Goal: Information Seeking & Learning: Understand process/instructions

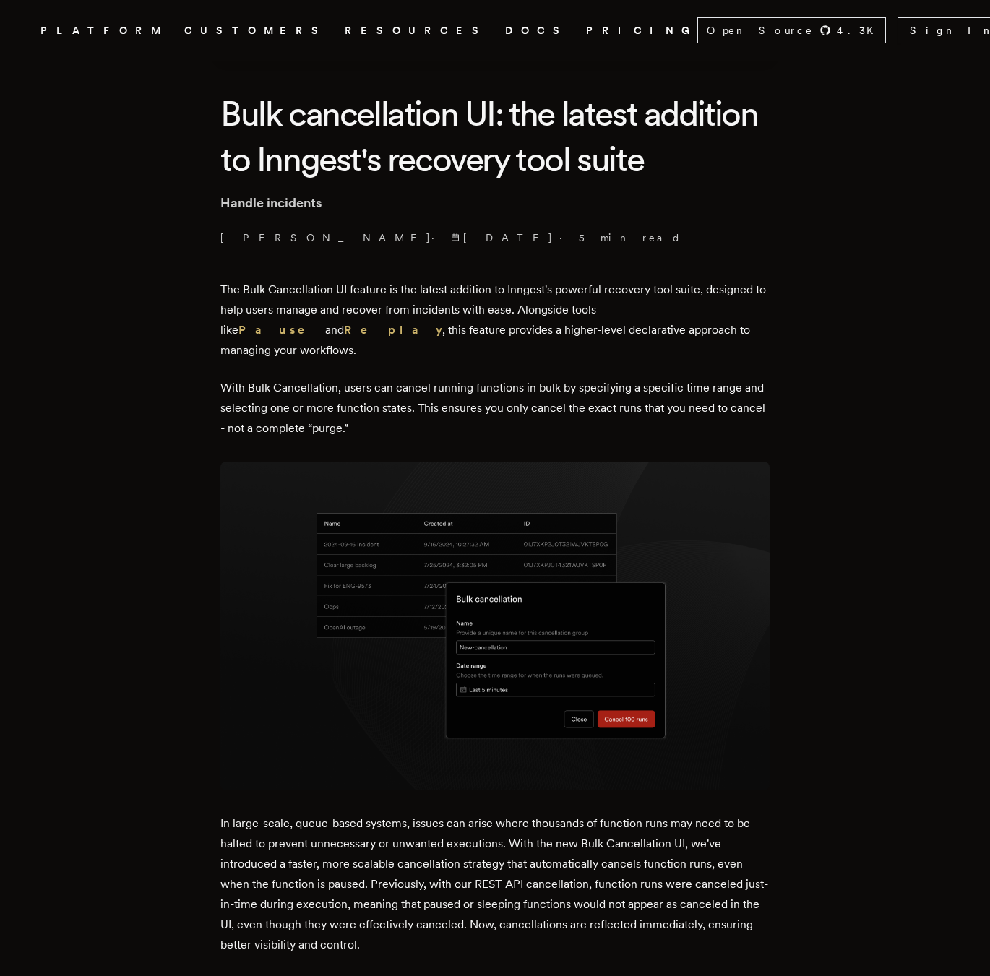
scroll to position [361, 0]
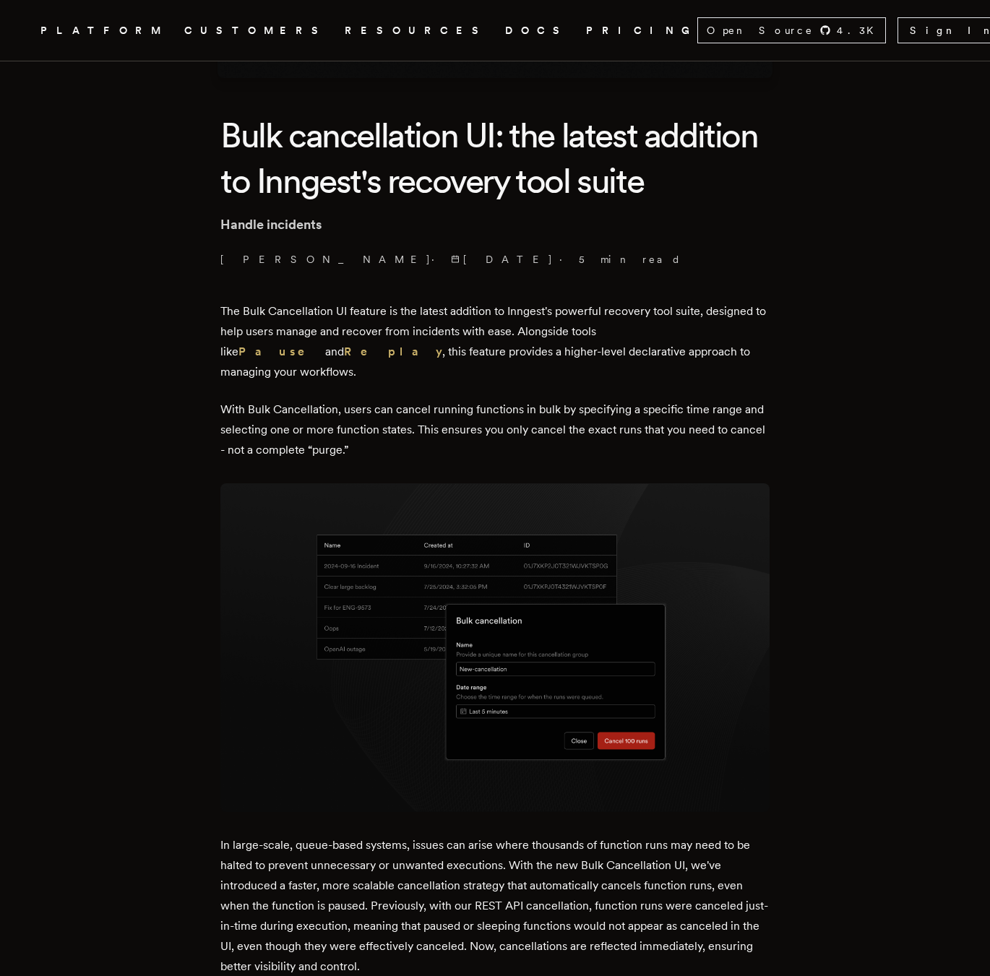
click at [358, 696] on img at bounding box center [494, 647] width 549 height 329
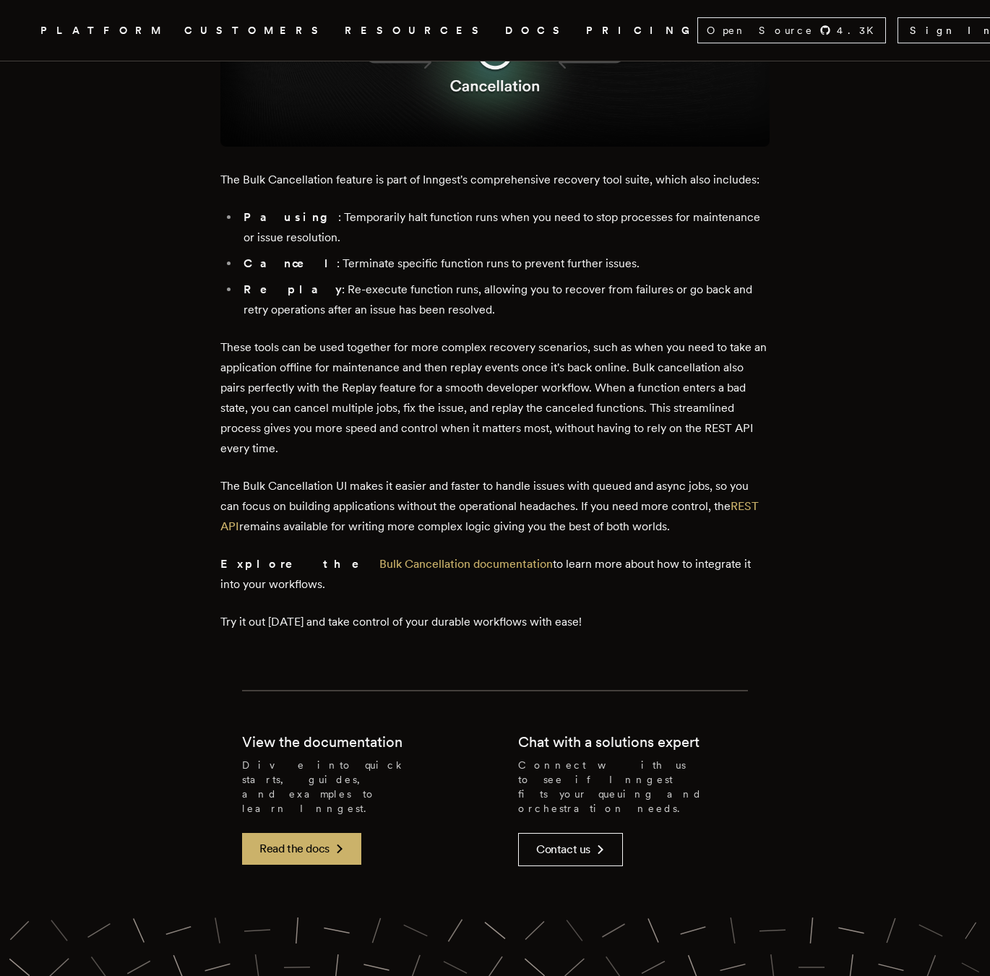
scroll to position [2529, 0]
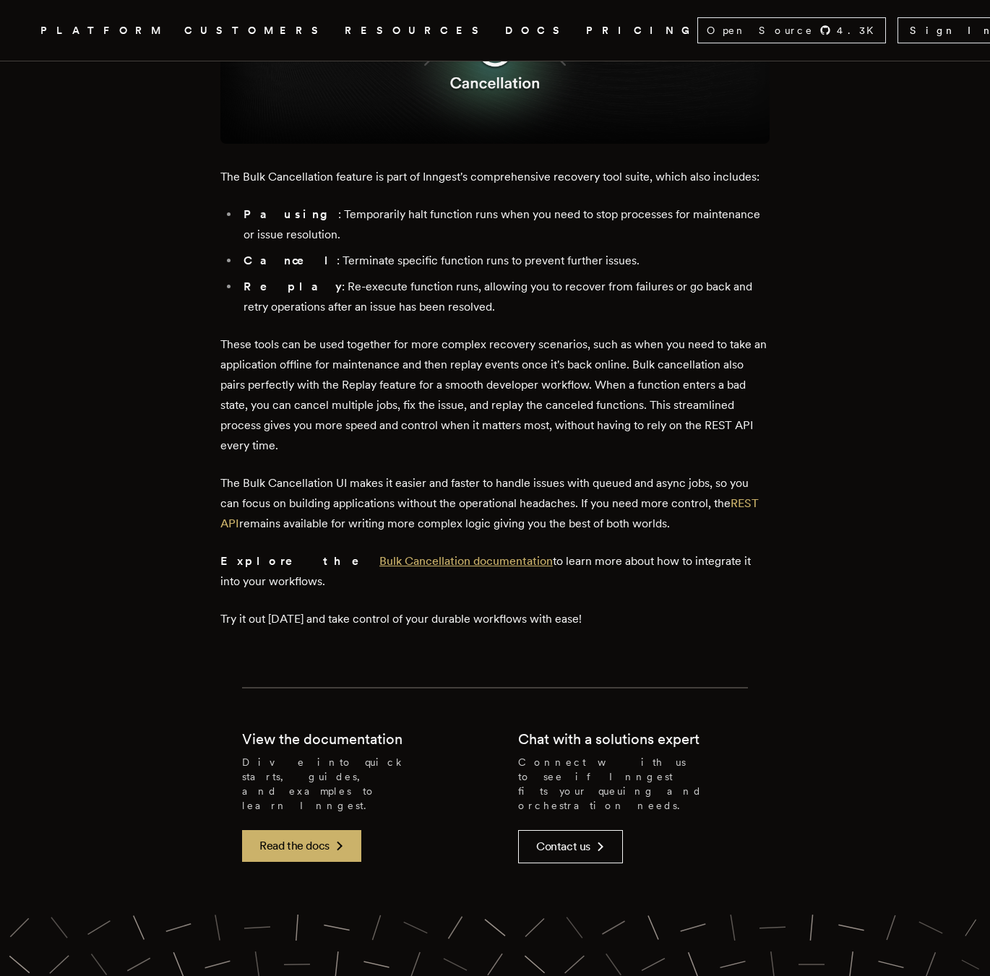
click at [379, 554] on link "Bulk Cancellation documentation" at bounding box center [465, 561] width 173 height 14
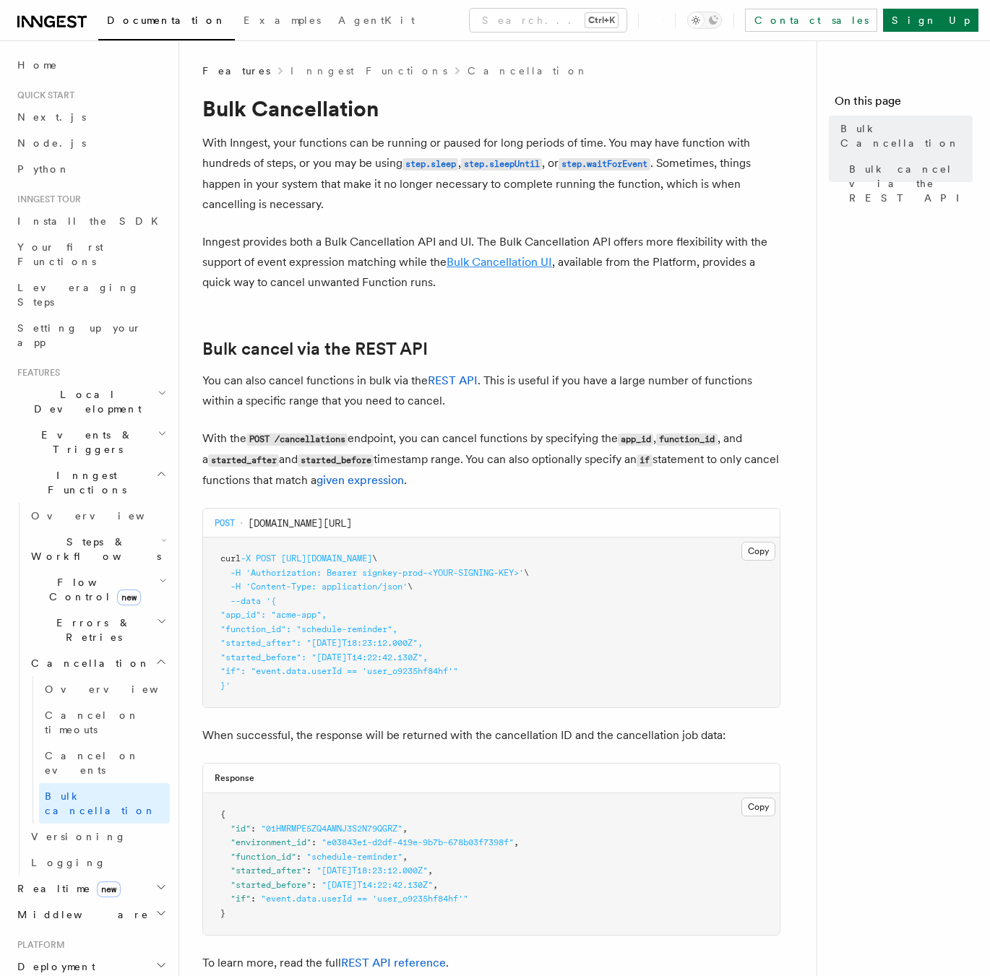
click at [502, 257] on link "Bulk Cancellation UI" at bounding box center [498, 262] width 105 height 14
click at [226, 557] on span "curl" at bounding box center [230, 558] width 20 height 10
drag, startPoint x: 226, startPoint y: 557, endPoint x: 234, endPoint y: 665, distance: 108.7
click at [235, 683] on code "curl -X POST https://api.inngest.com/v1/cancellations \ -H 'Authorization: Bear…" at bounding box center [374, 621] width 308 height 137
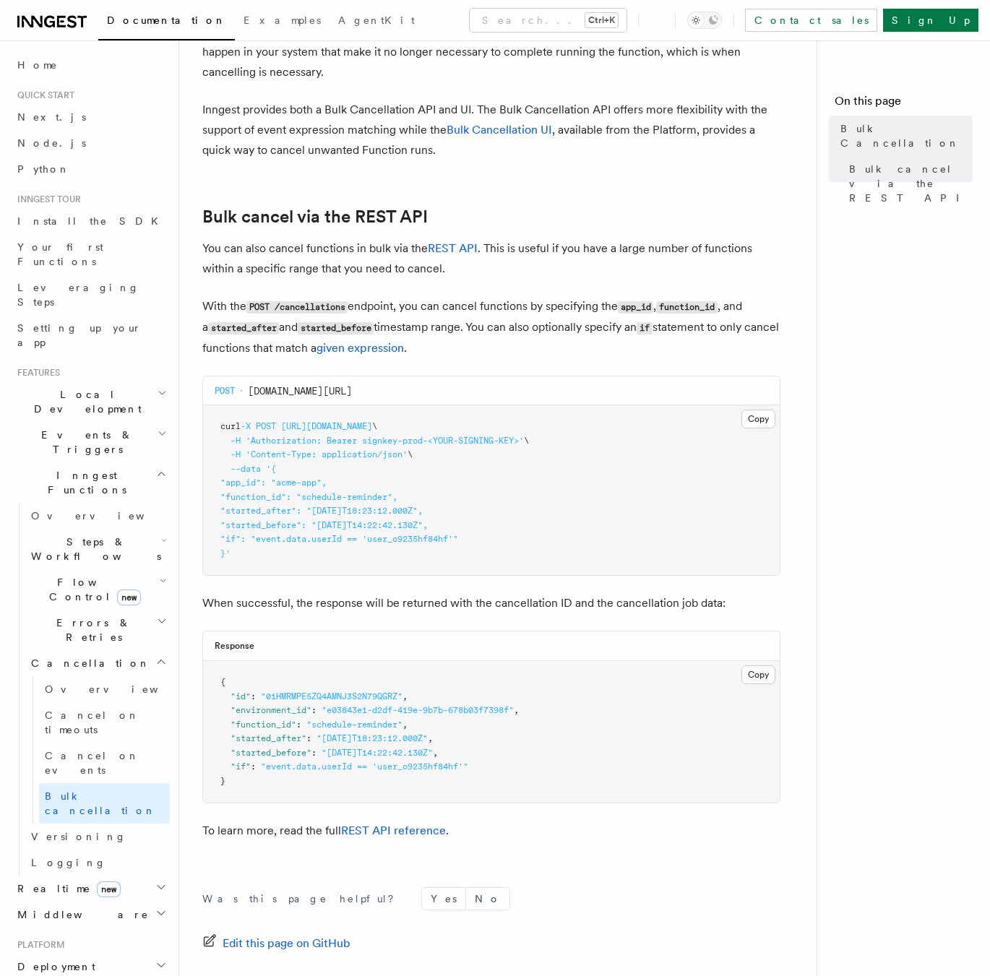
scroll to position [144, 0]
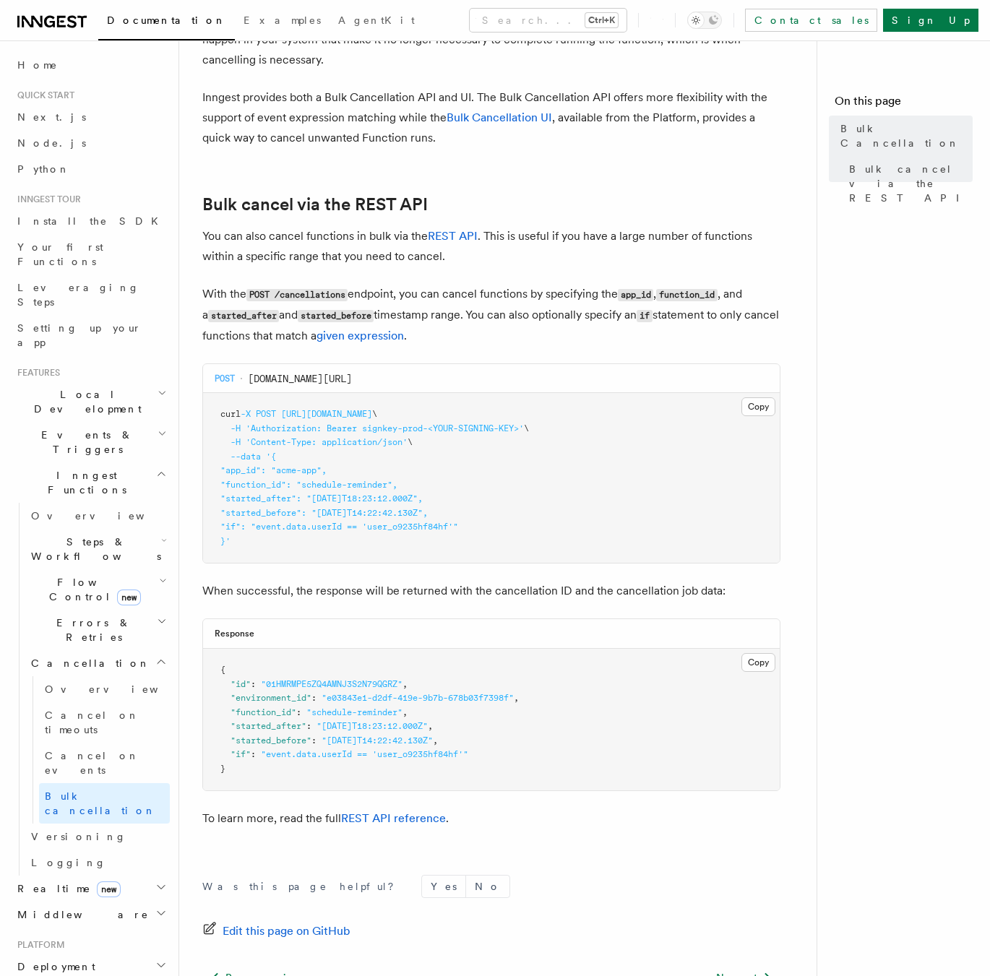
copy code "curl -X POST https://api.inngest.com/v1/cancellations \ -H 'Authorization: Bear…"
click at [465, 472] on pre "curl -X POST https://api.inngest.com/v1/cancellations \ -H 'Authorization: Bear…" at bounding box center [491, 478] width 577 height 170
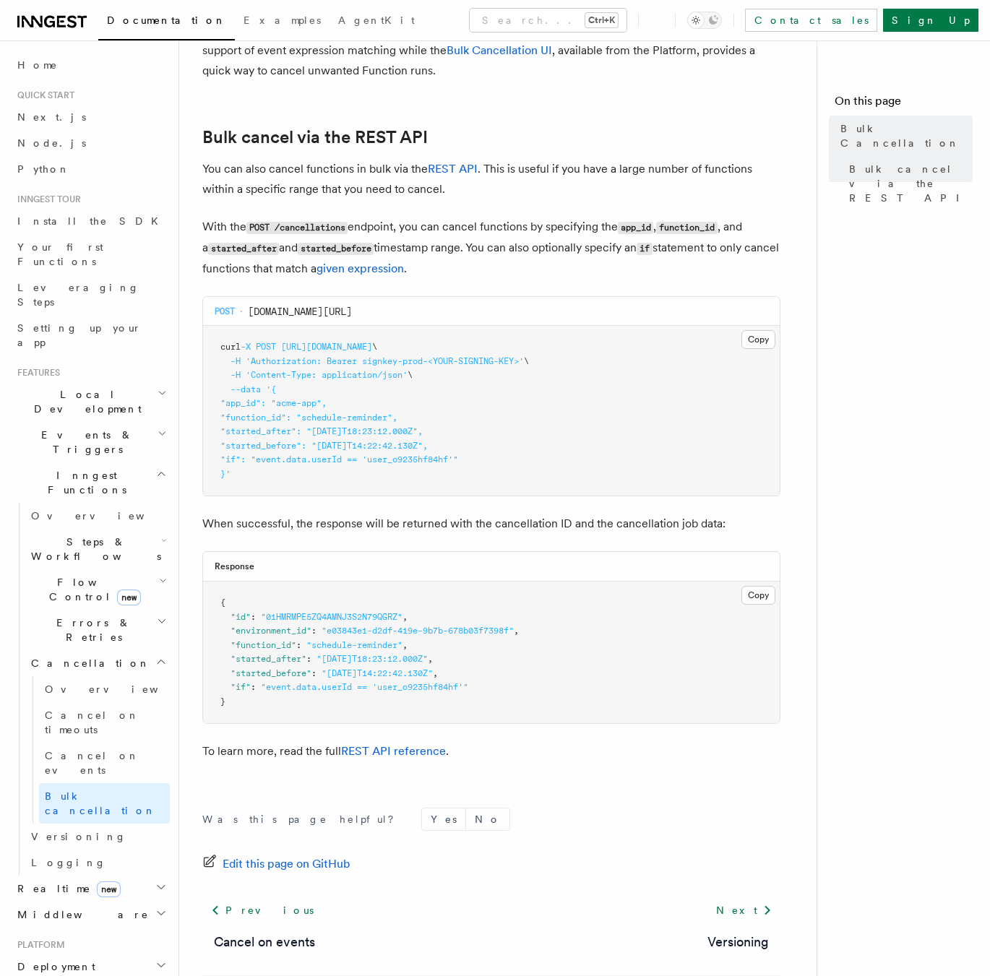
scroll to position [284, 0]
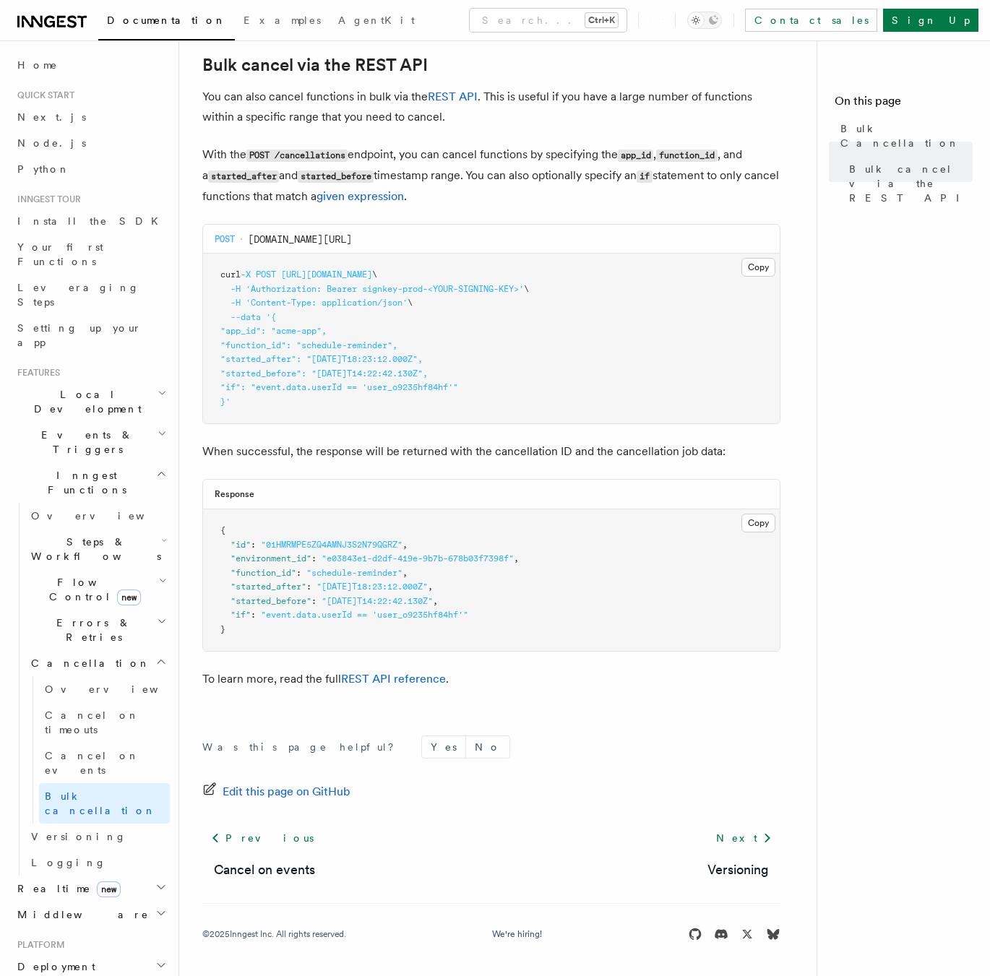
click at [56, 535] on span "Steps & Workflows" at bounding box center [93, 549] width 136 height 29
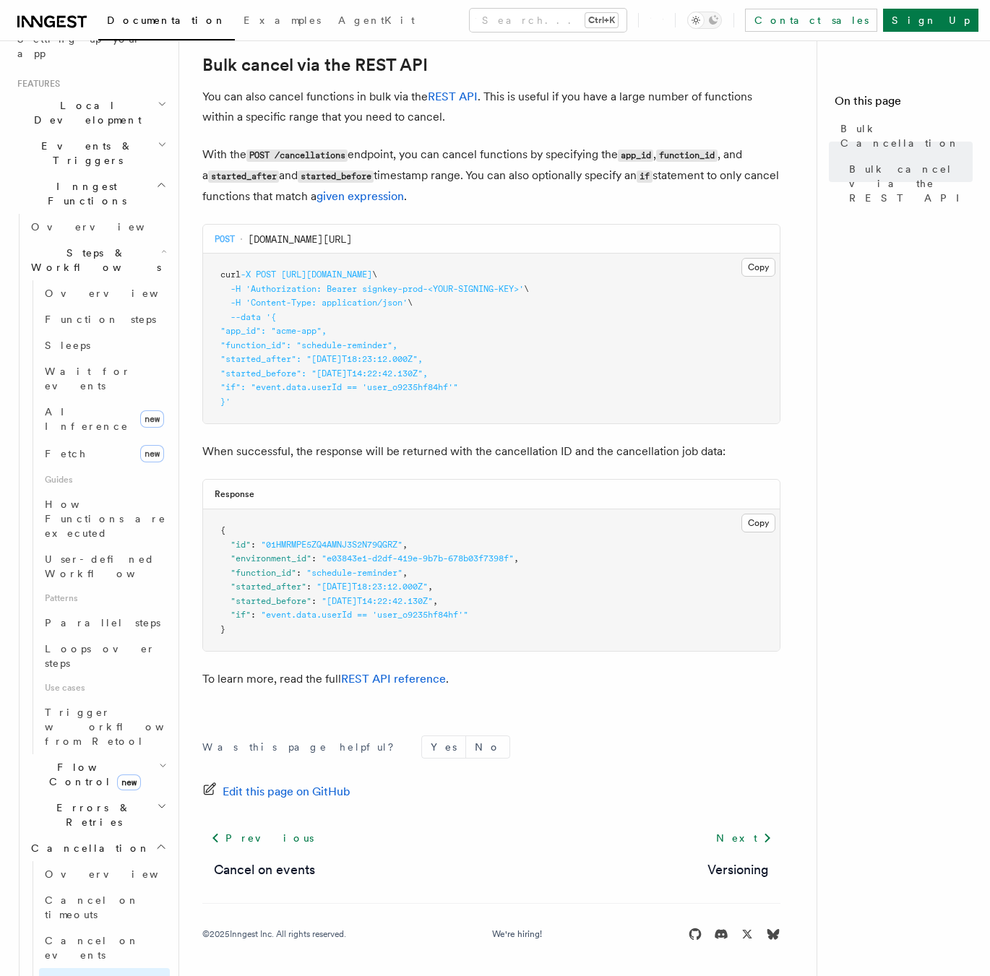
scroll to position [217, 0]
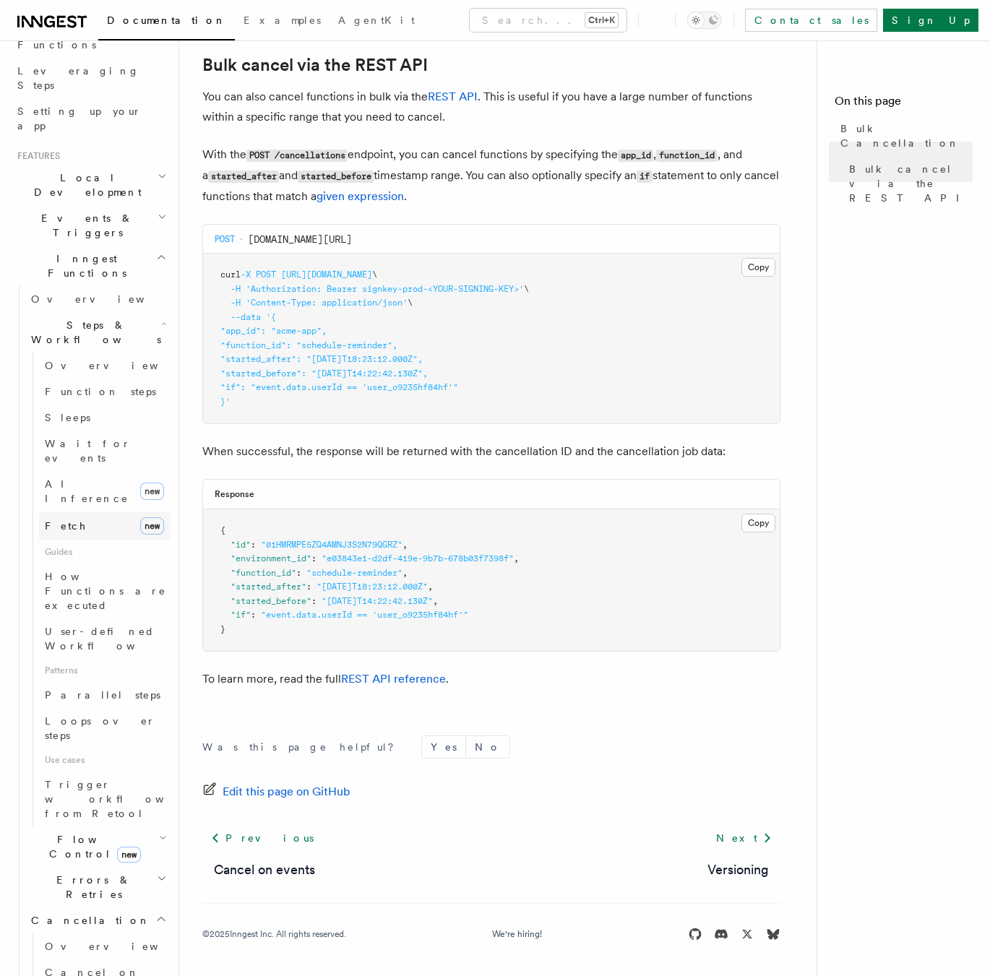
click at [63, 520] on span "Fetch" at bounding box center [66, 526] width 42 height 12
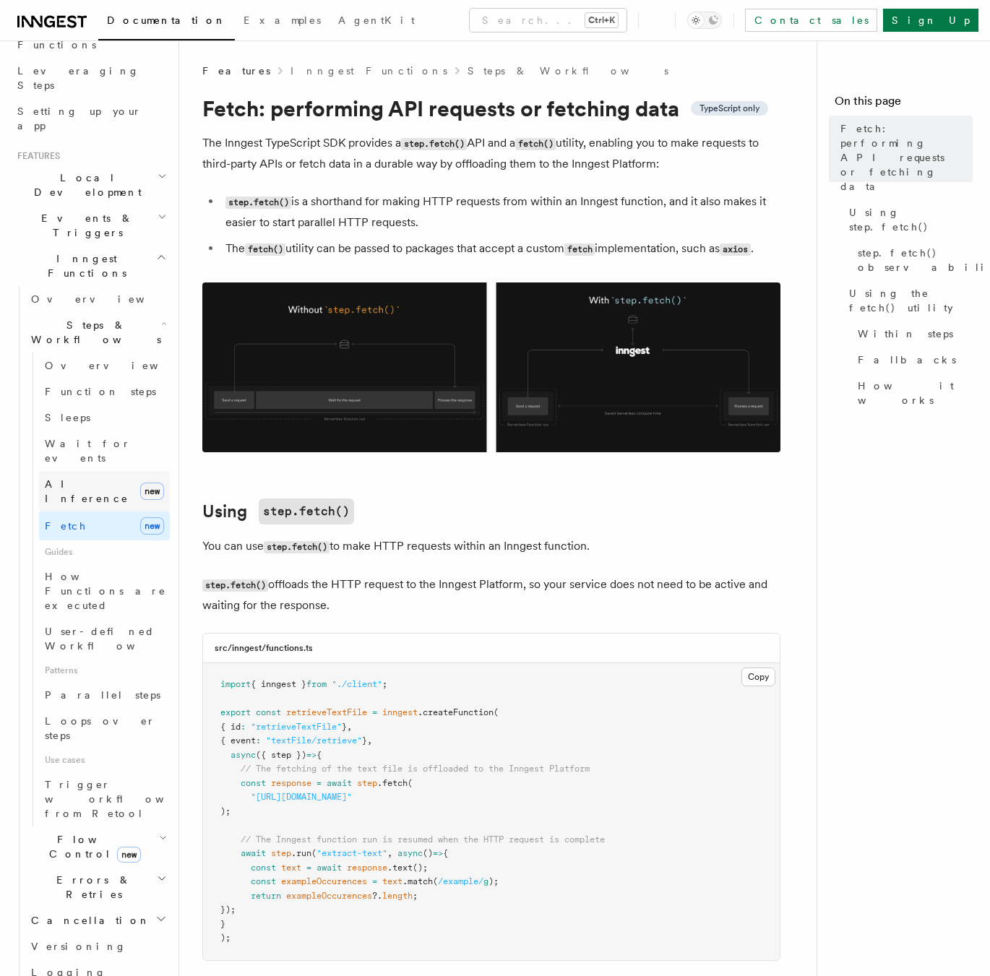
click at [63, 478] on span "AI Inference" at bounding box center [87, 491] width 84 height 26
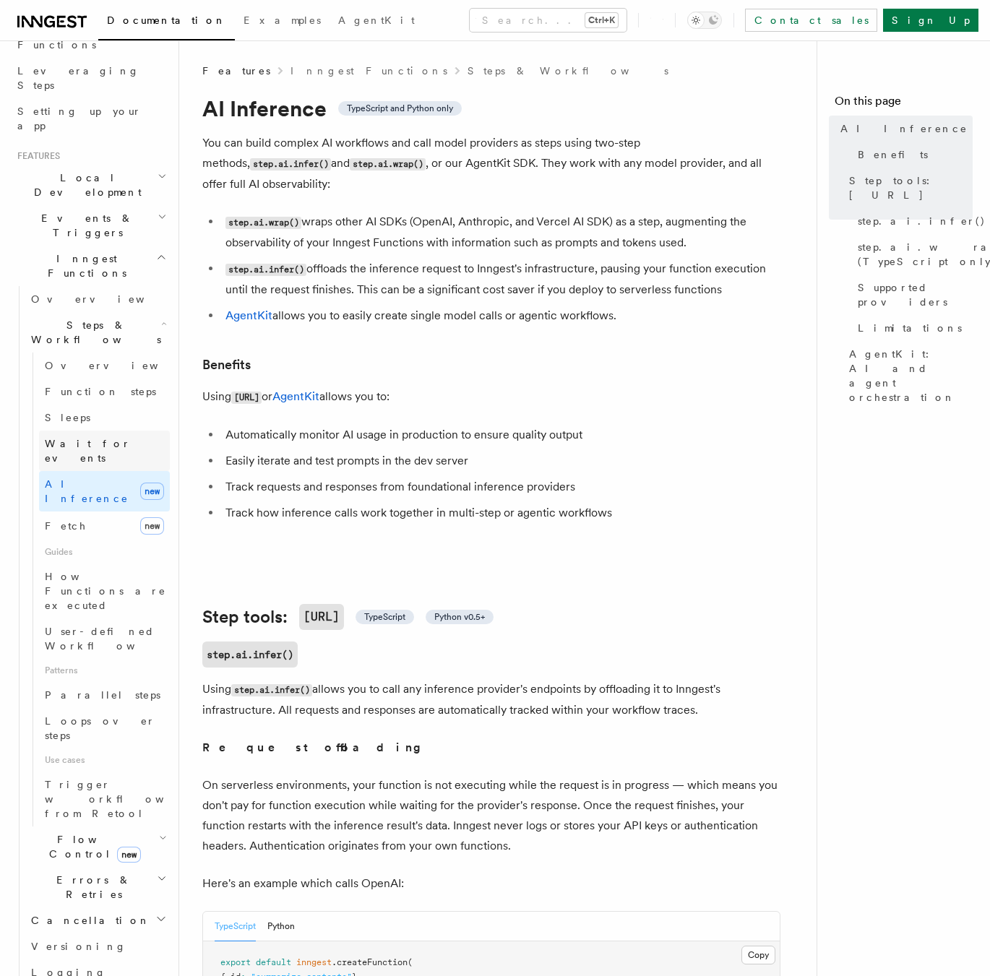
click at [79, 438] on span "Wait for events" at bounding box center [88, 451] width 86 height 26
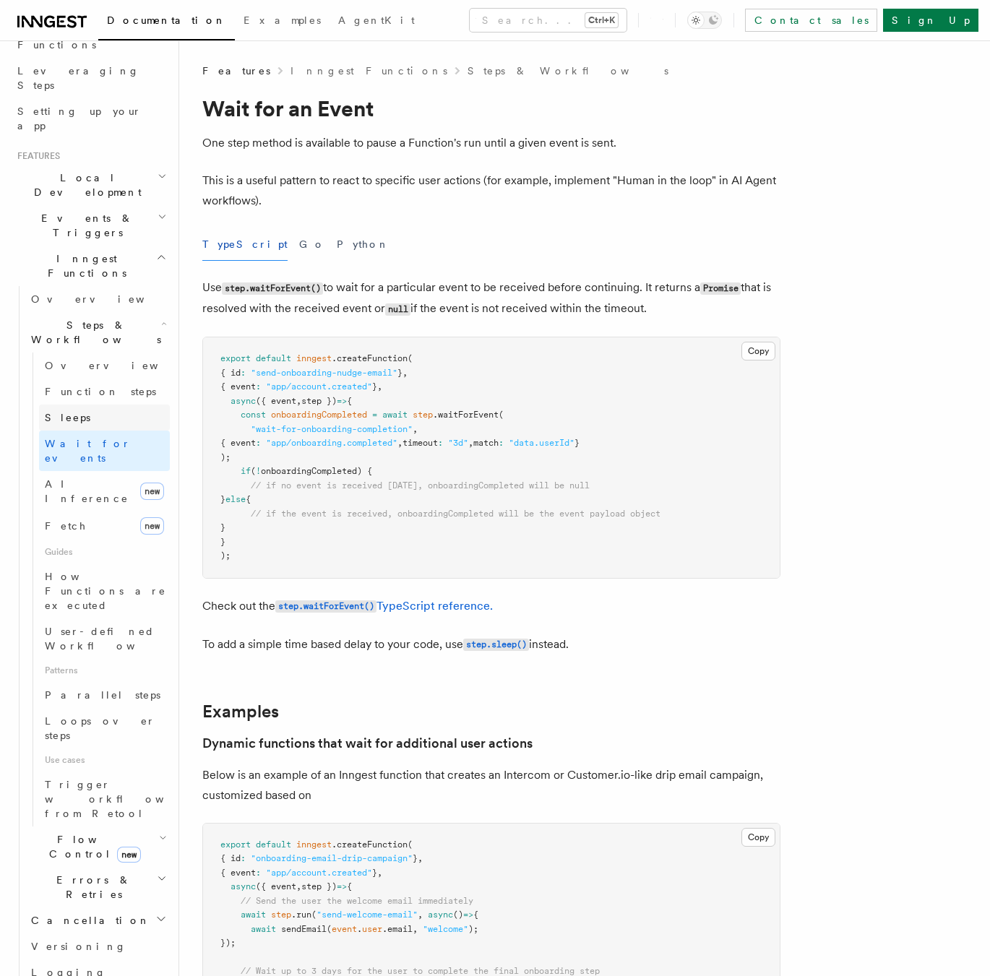
click at [64, 412] on span "Sleeps" at bounding box center [68, 418] width 46 height 12
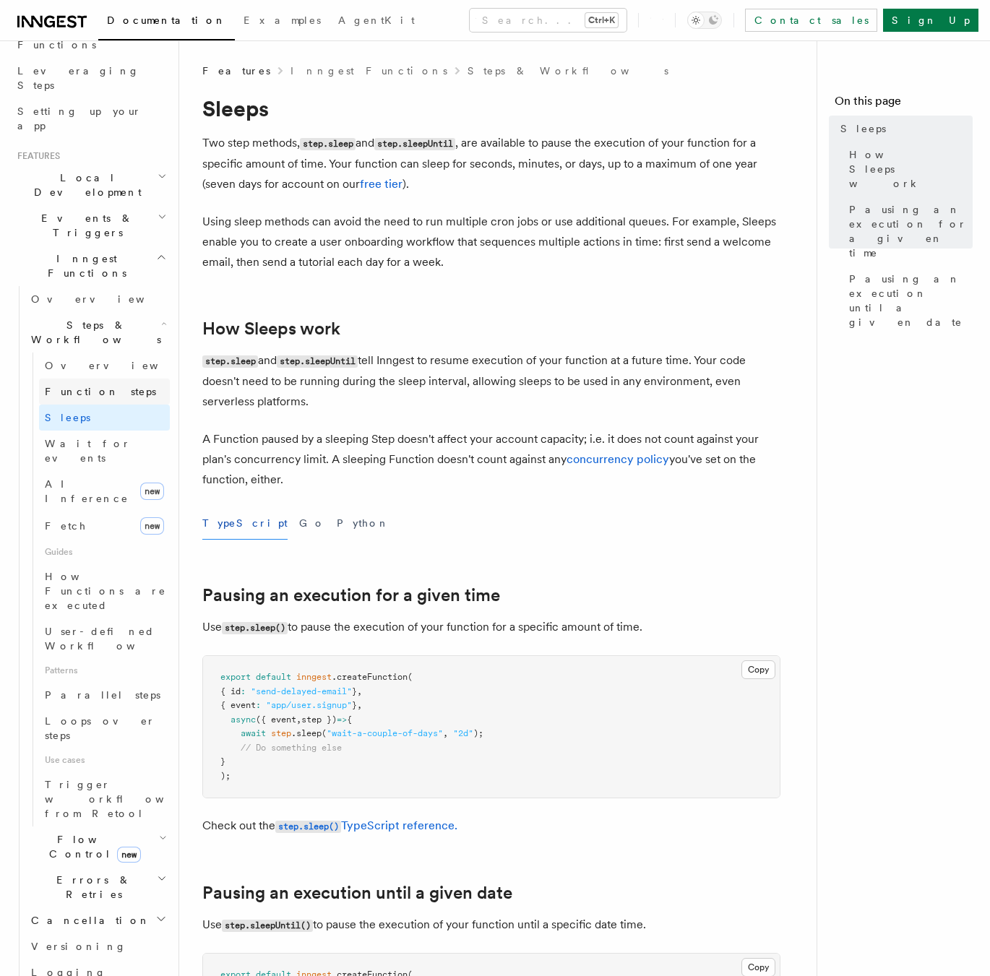
click at [64, 386] on span "Function steps" at bounding box center [100, 392] width 111 height 12
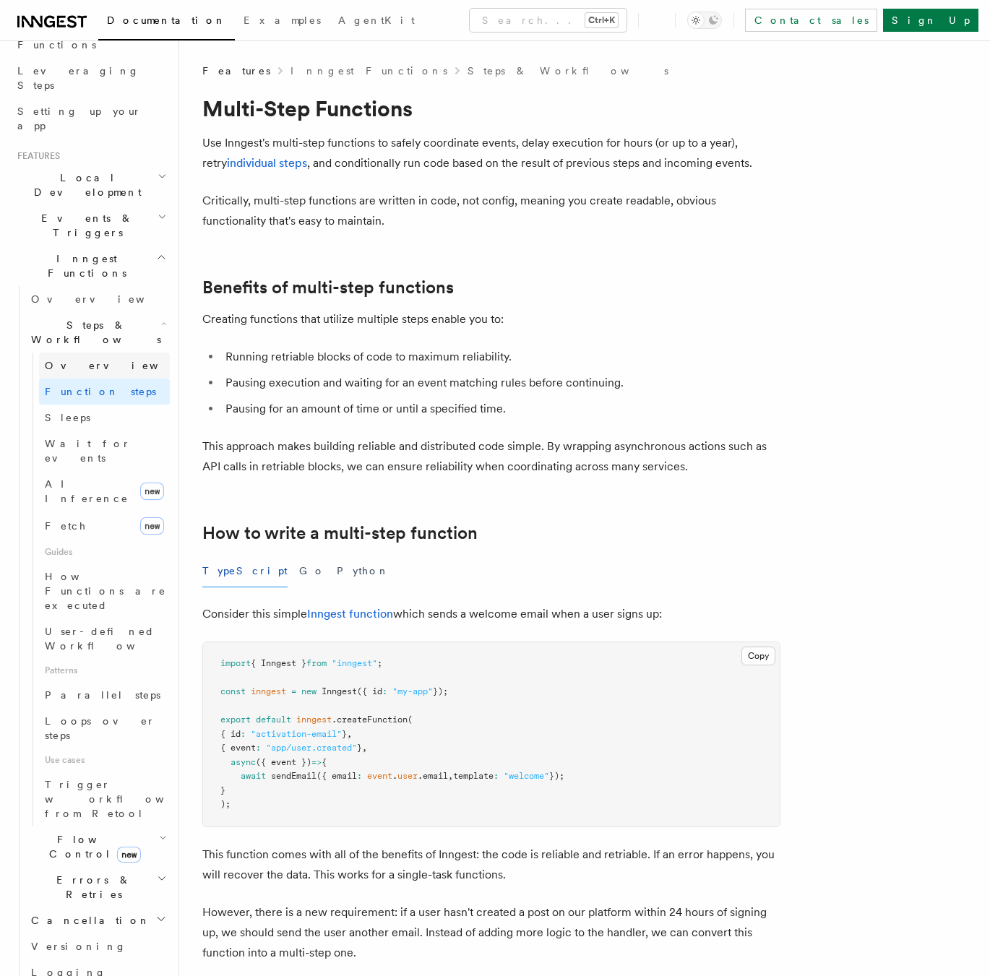
click at [72, 360] on span "Overview" at bounding box center [119, 366] width 149 height 12
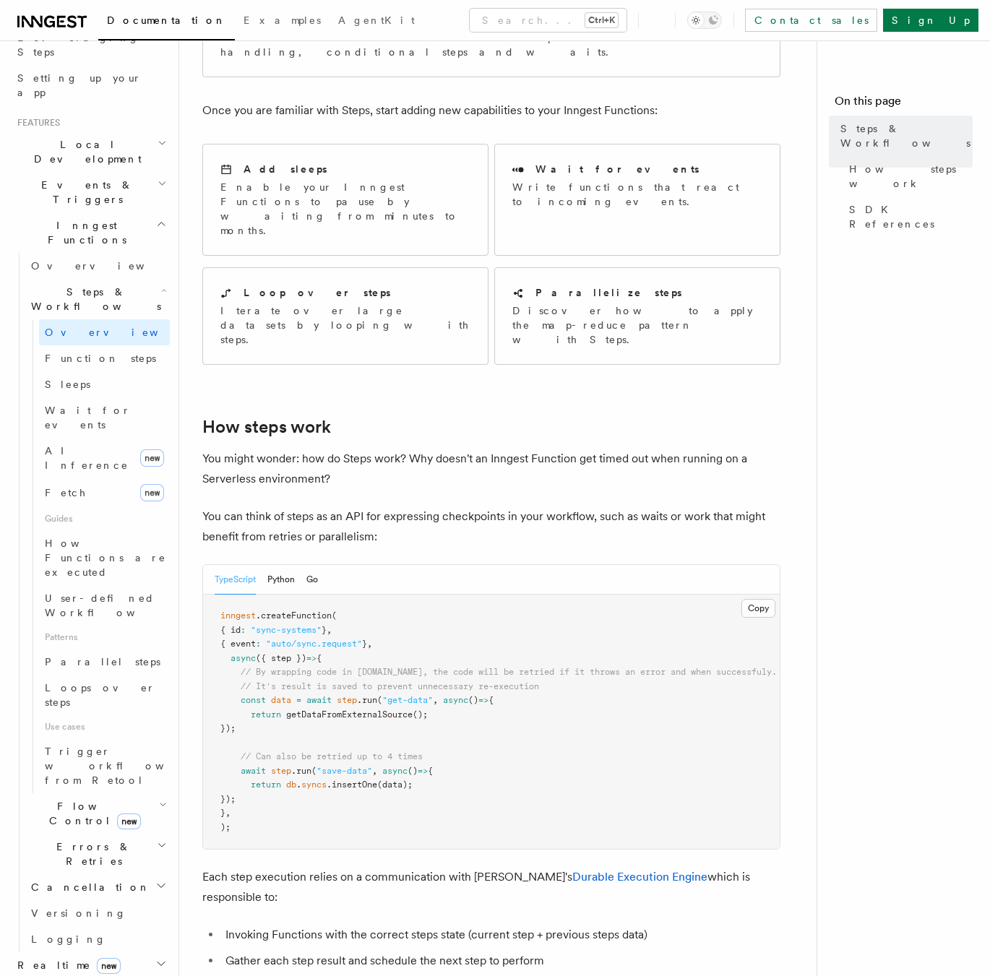
scroll to position [361, 0]
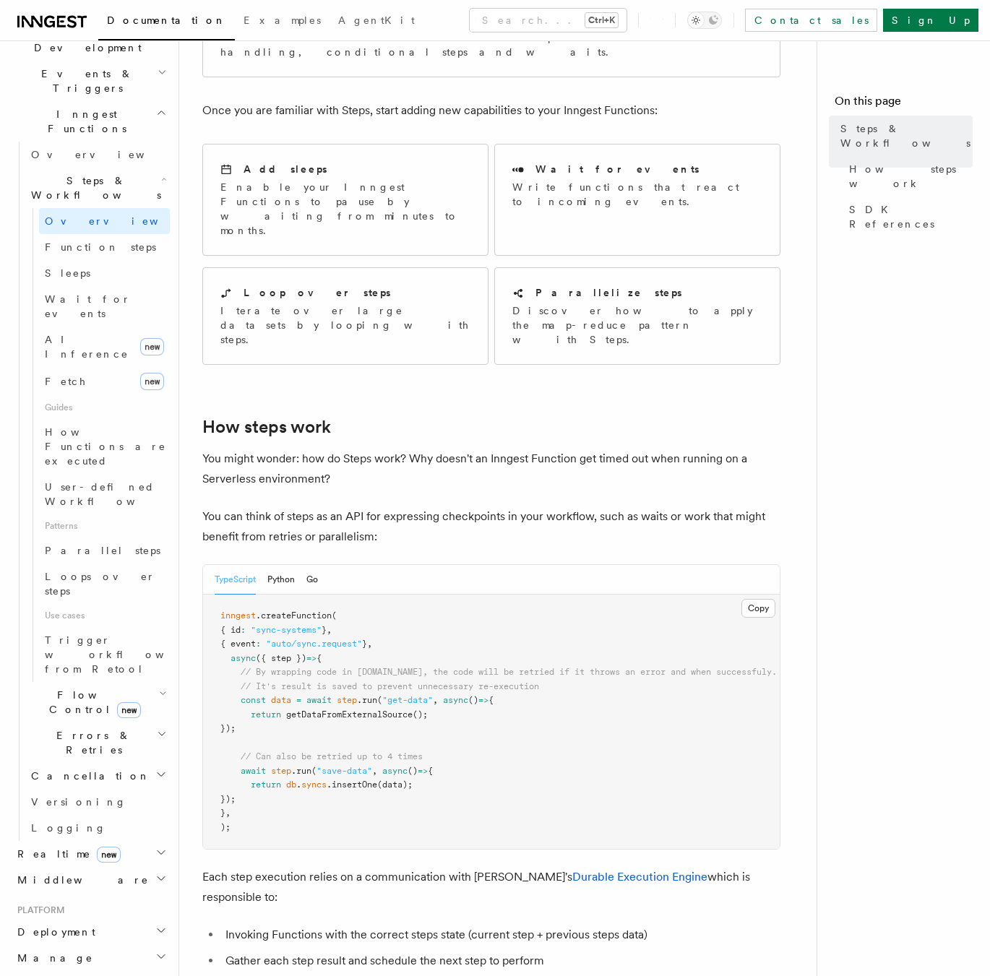
click at [69, 769] on span "Cancellation" at bounding box center [87, 776] width 125 height 14
click at [53, 903] on span "Bulk cancellation" at bounding box center [100, 916] width 111 height 26
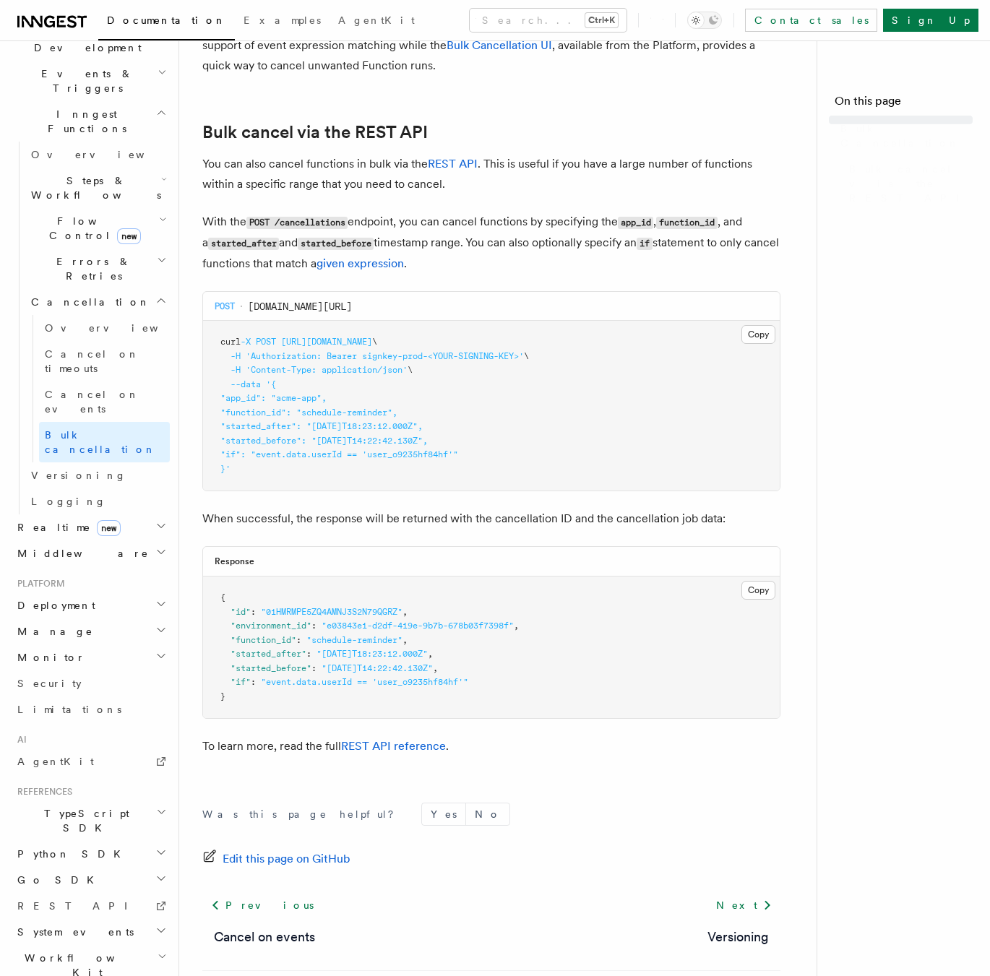
scroll to position [284, 0]
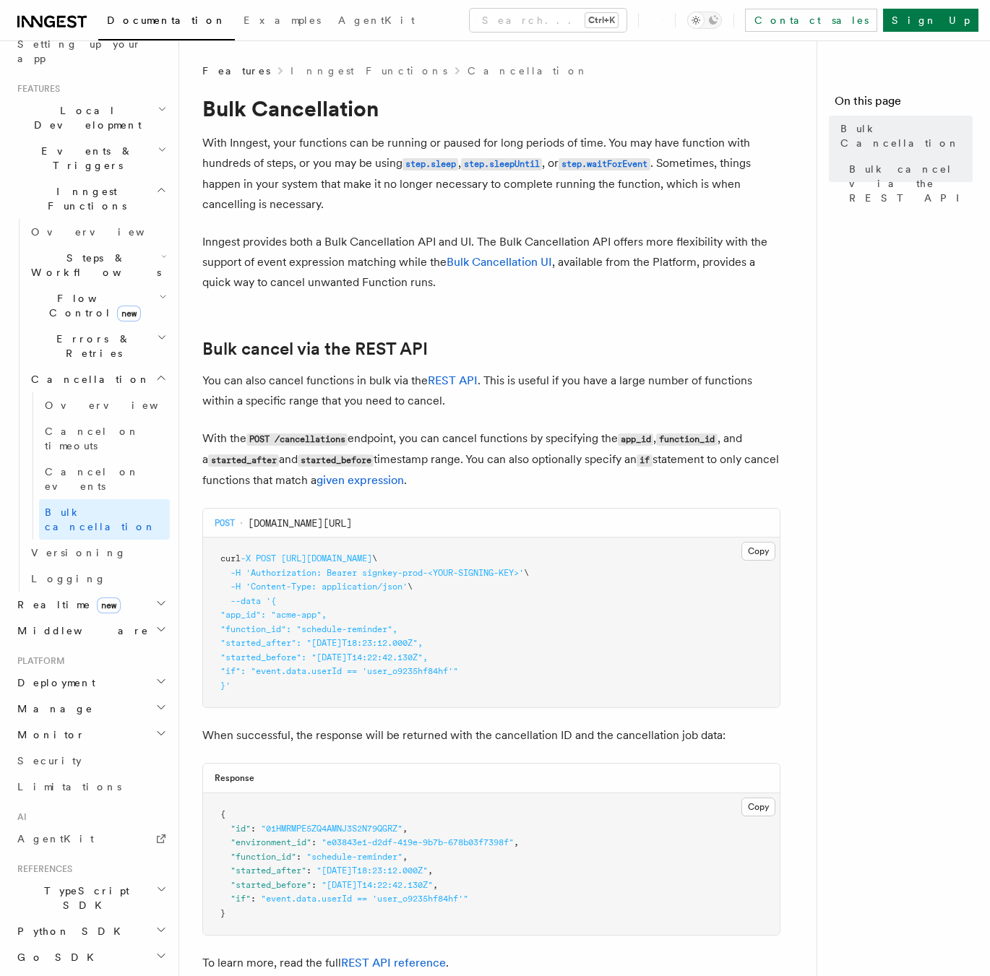
click at [38, 728] on span "Monitor" at bounding box center [49, 735] width 74 height 14
click at [78, 755] on span "Observability & metrics" at bounding box center [105, 768] width 149 height 26
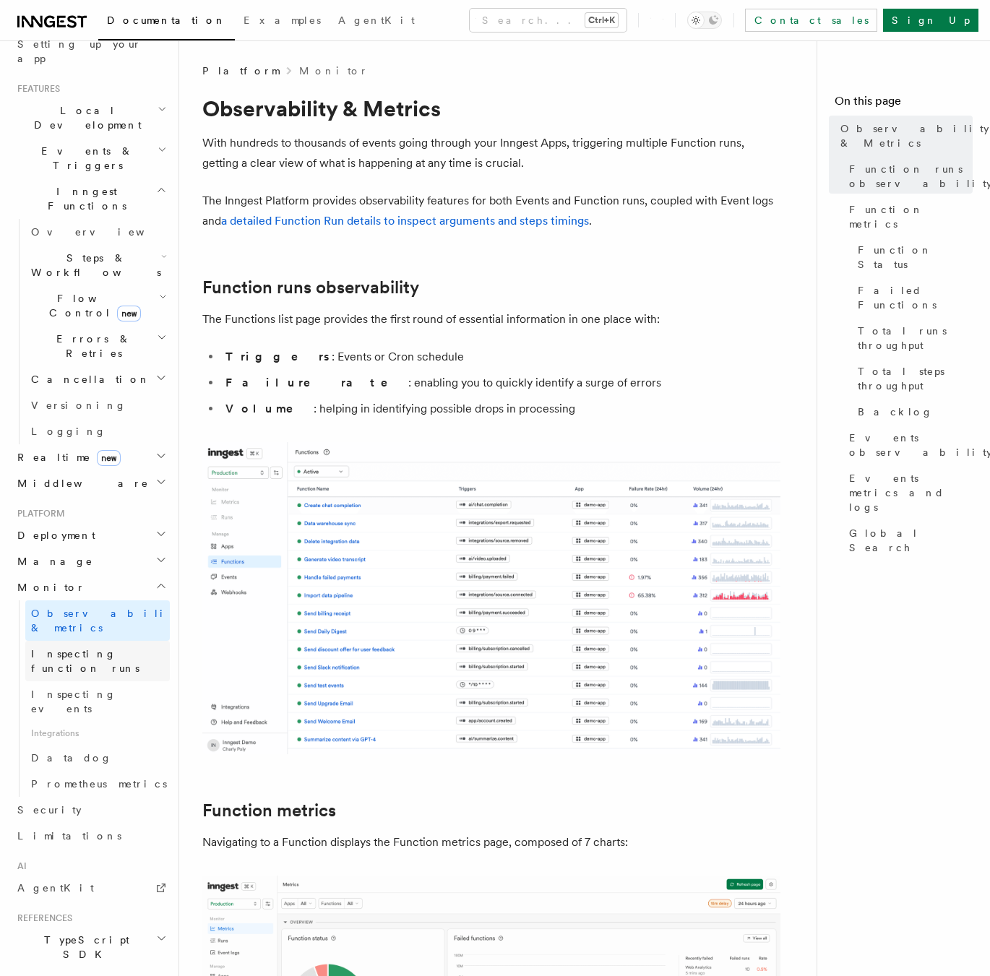
click at [93, 648] on span "Inspecting function runs" at bounding box center [85, 661] width 108 height 26
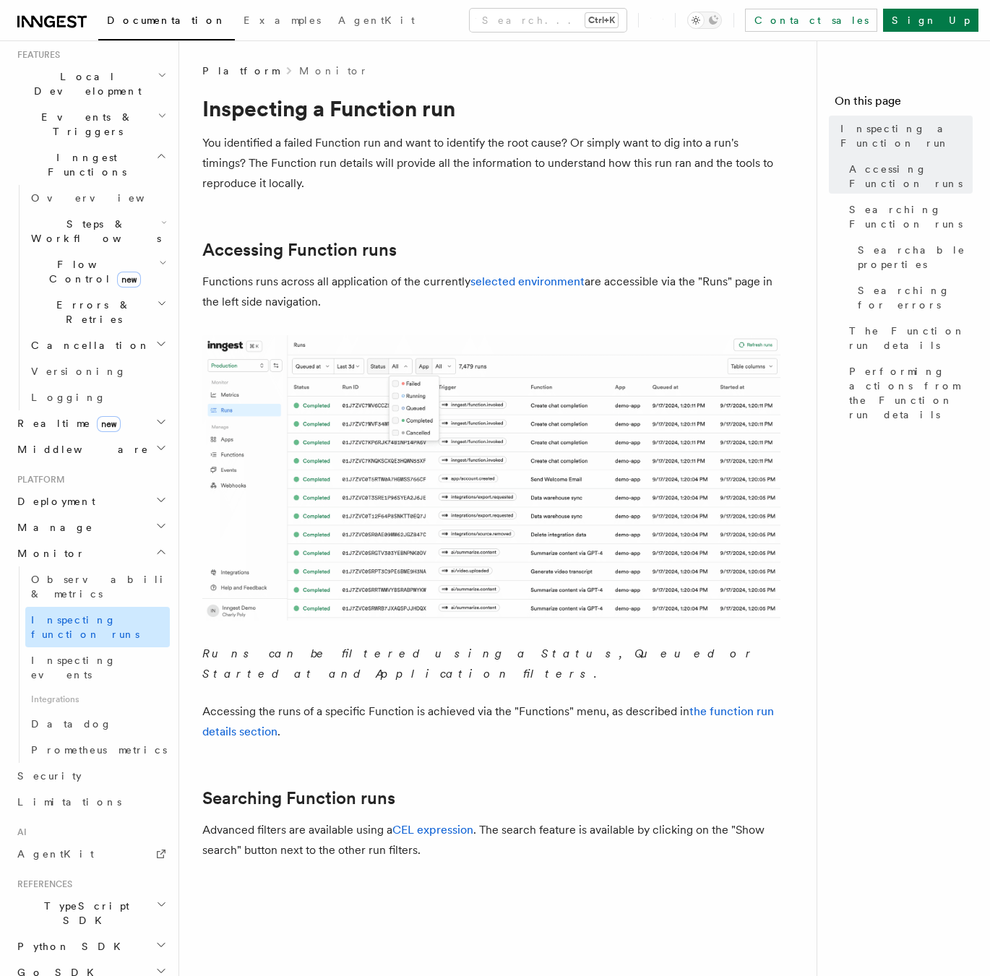
scroll to position [333, 0]
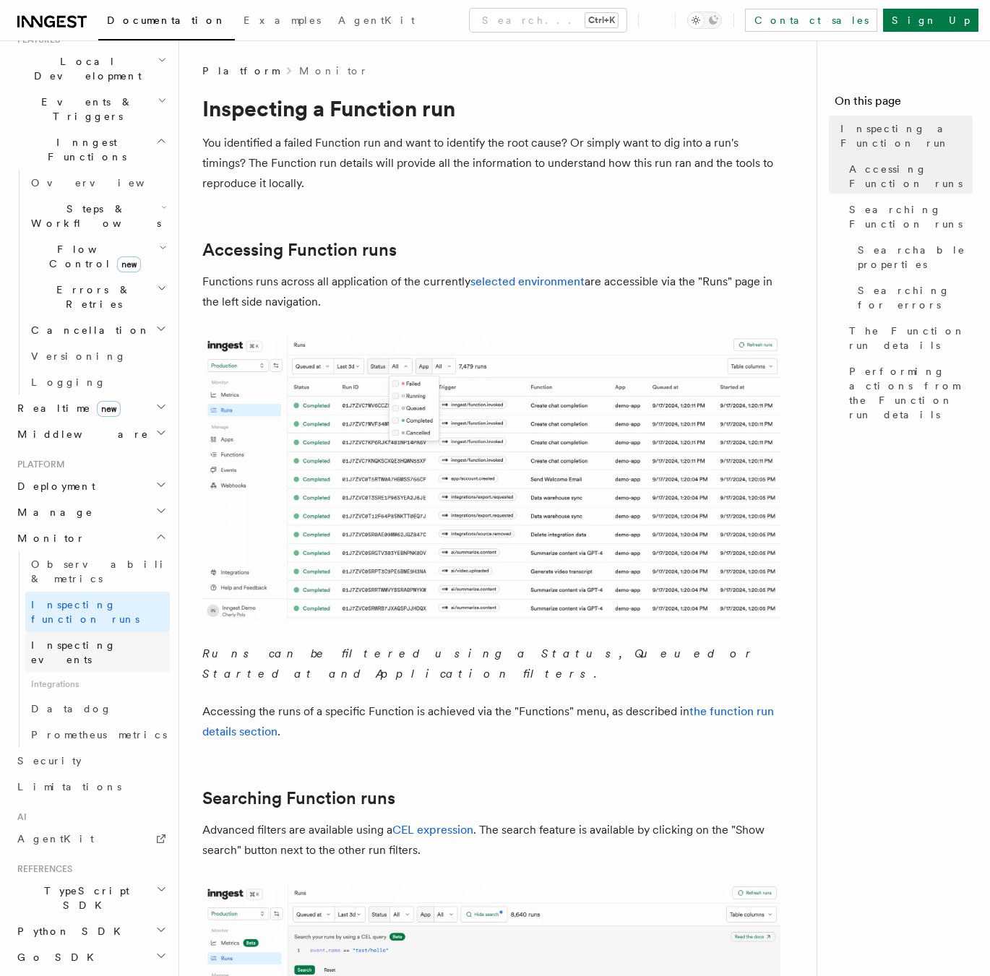
click at [69, 639] on span "Inspecting events" at bounding box center [73, 652] width 85 height 26
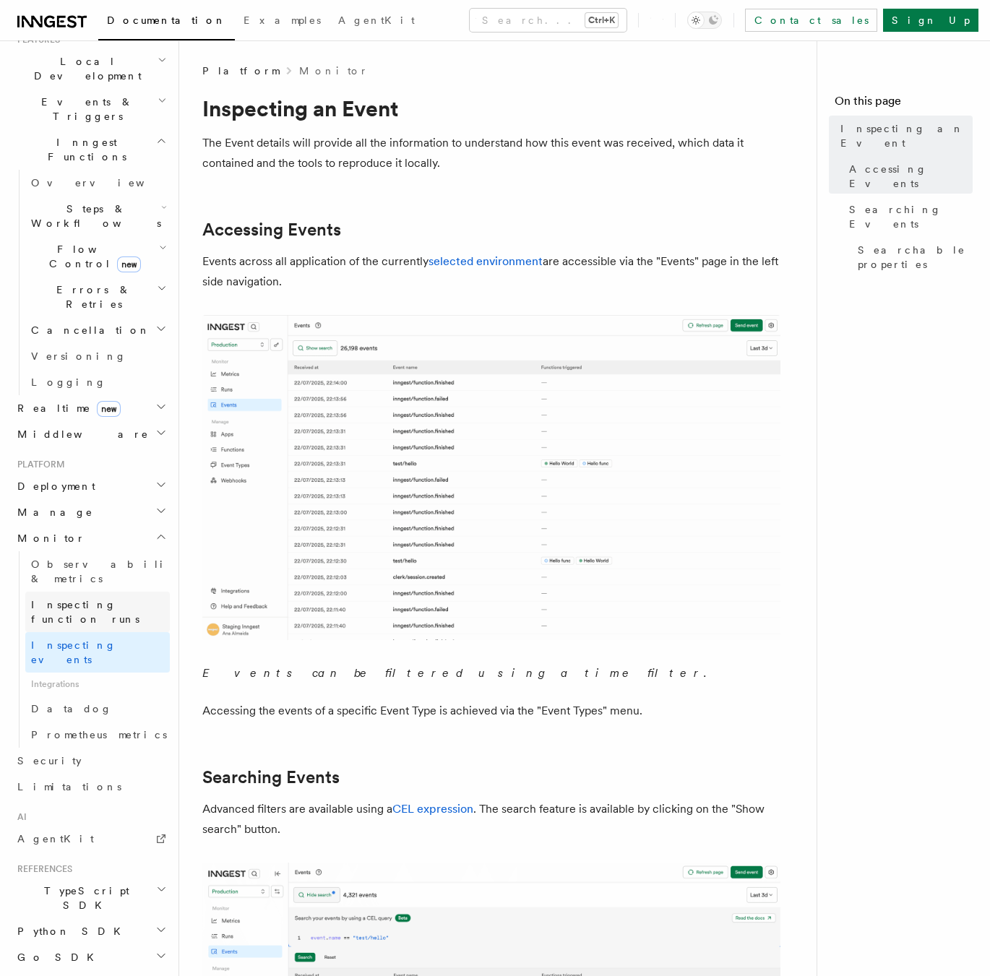
click at [73, 599] on span "Inspecting function runs" at bounding box center [85, 612] width 108 height 26
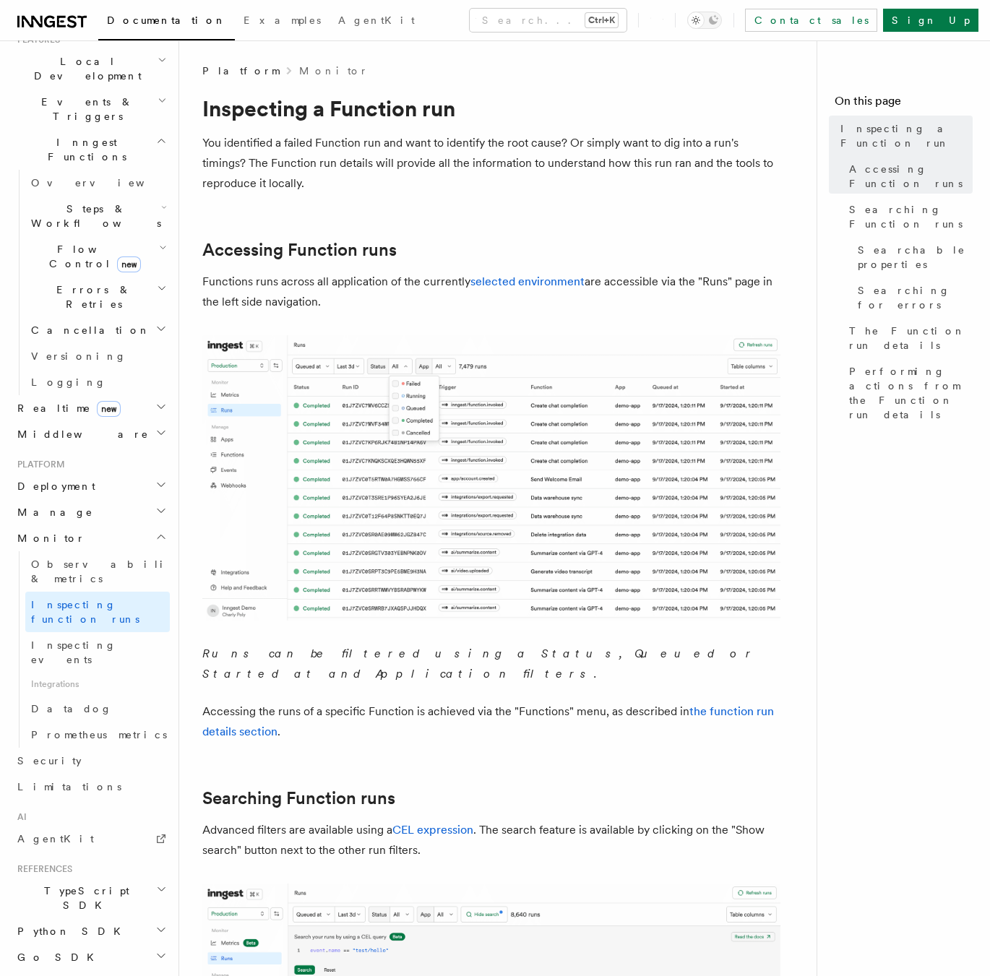
click at [62, 499] on h2 "Manage" at bounding box center [91, 512] width 158 height 26
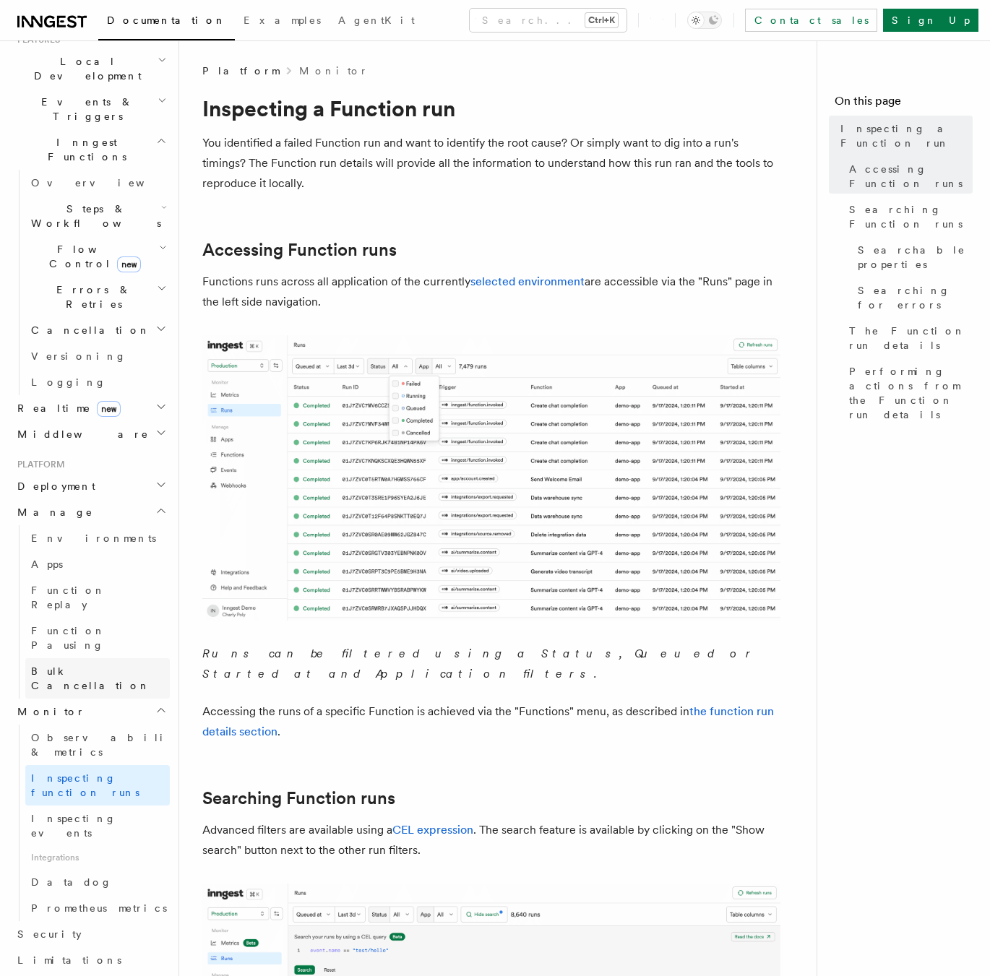
click at [62, 665] on span "Bulk Cancellation" at bounding box center [90, 678] width 119 height 26
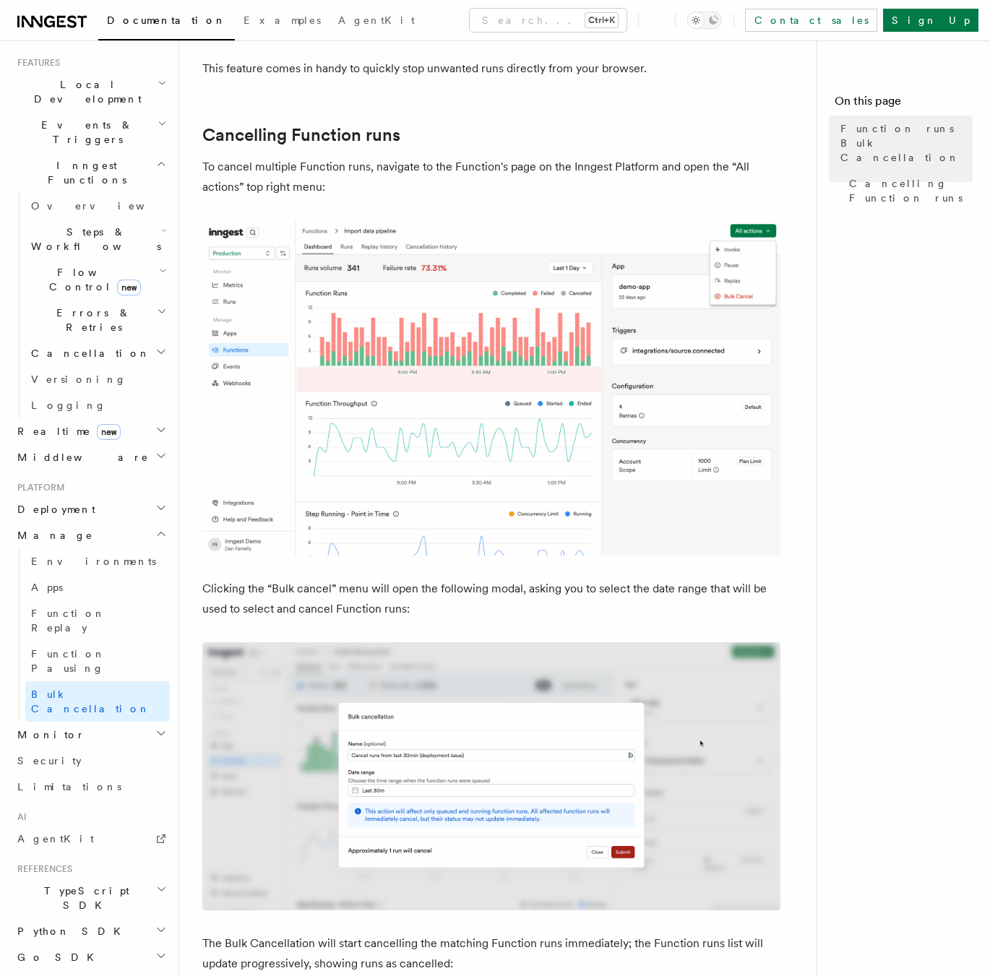
scroll to position [144, 0]
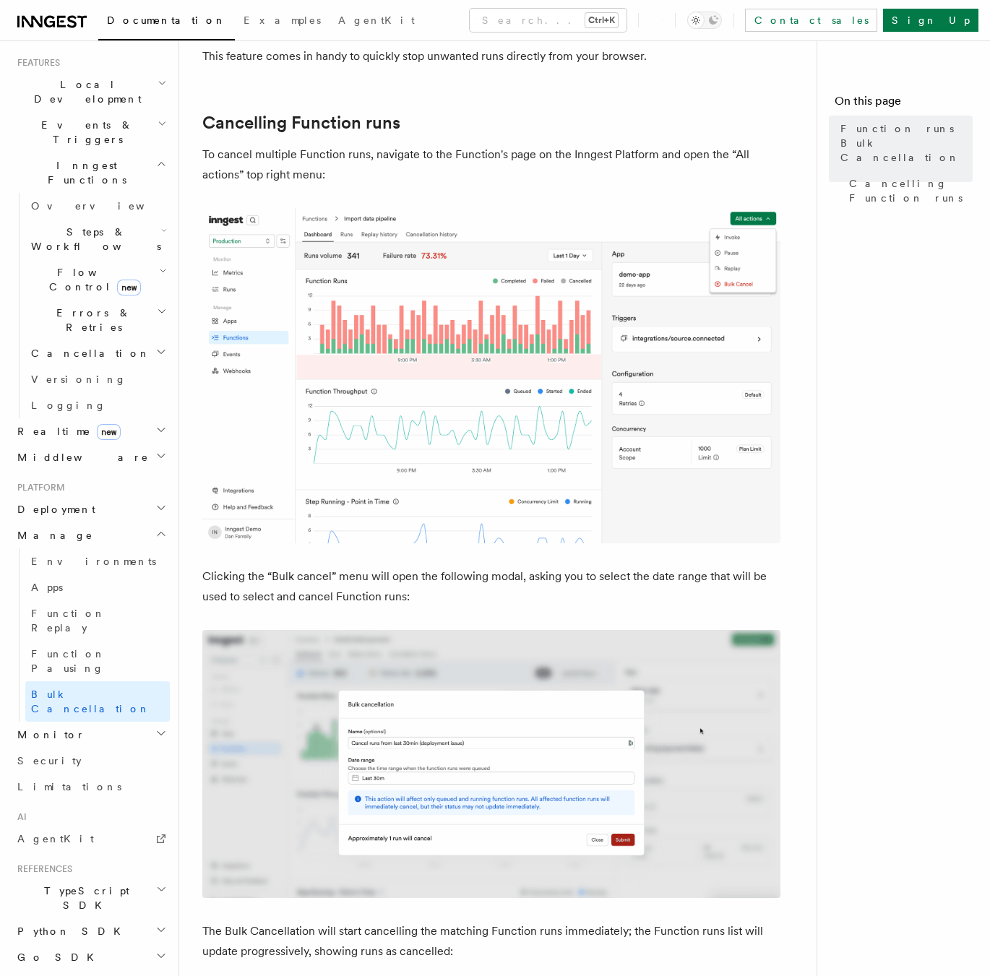
click at [40, 728] on span "Monitor" at bounding box center [49, 735] width 74 height 14
click at [52, 755] on span "Observability & metrics" at bounding box center [105, 768] width 149 height 26
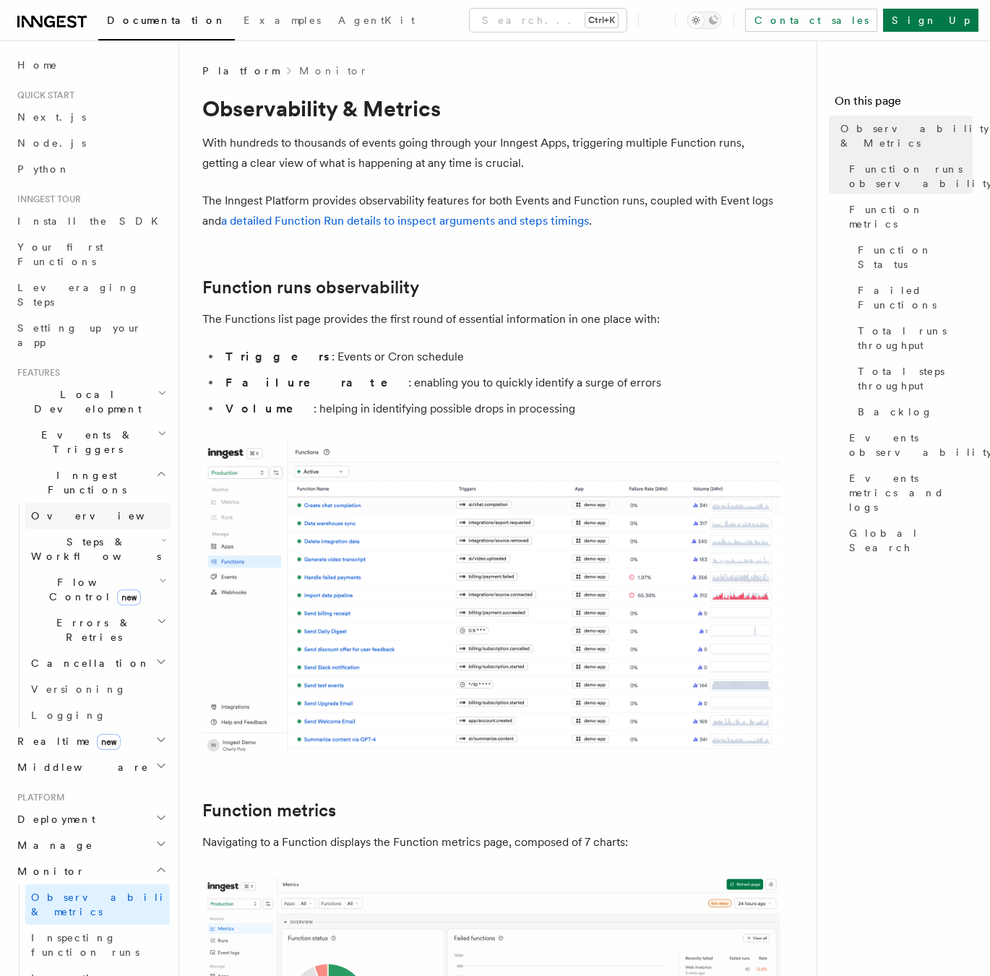
scroll to position [144, 0]
drag, startPoint x: 57, startPoint y: 433, endPoint x: 69, endPoint y: 428, distance: 12.6
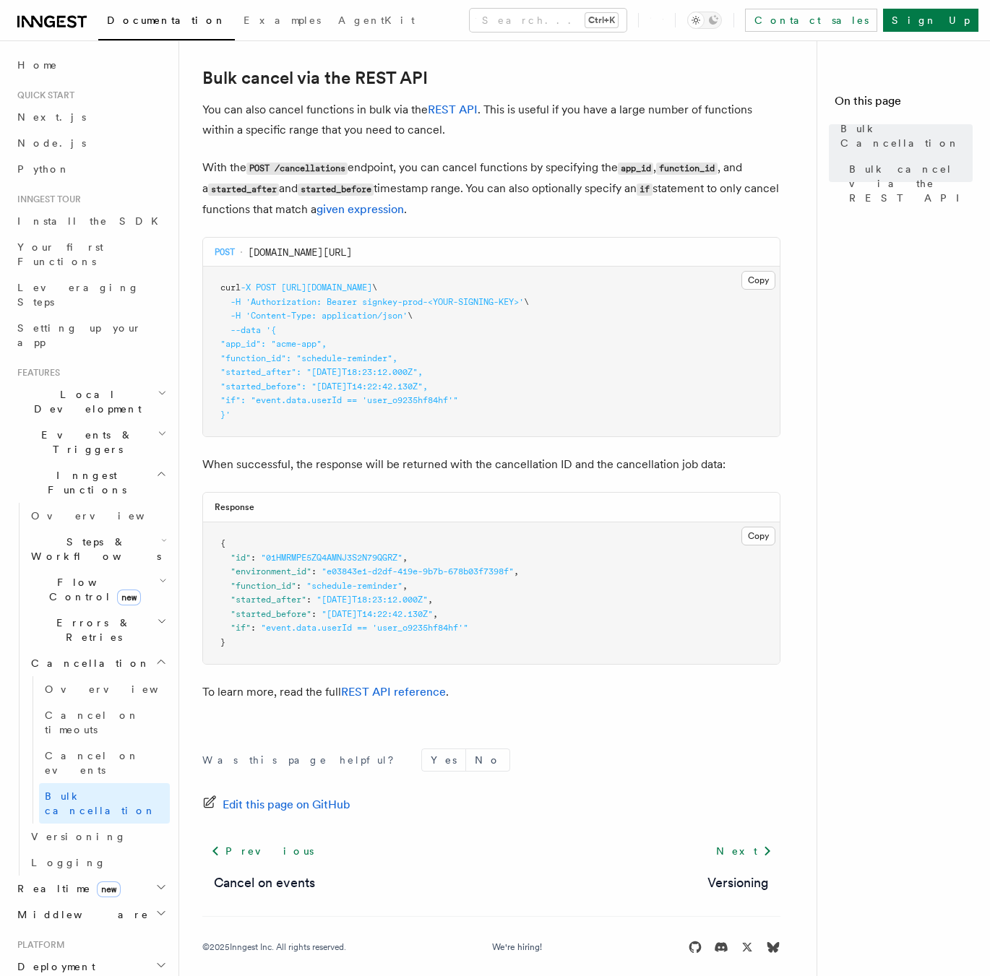
scroll to position [284, 0]
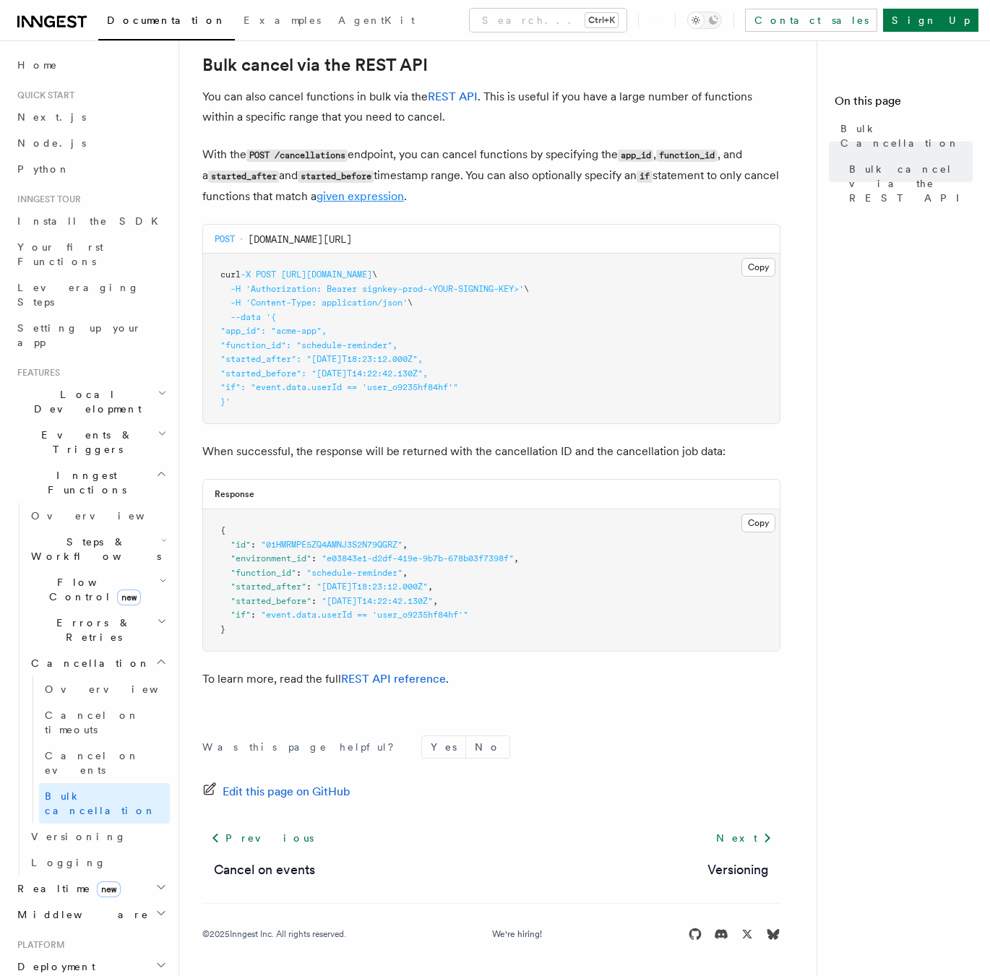
click at [364, 199] on link "given expression" at bounding box center [359, 196] width 87 height 14
